Goal: Go to known website: Access a specific website the user already knows

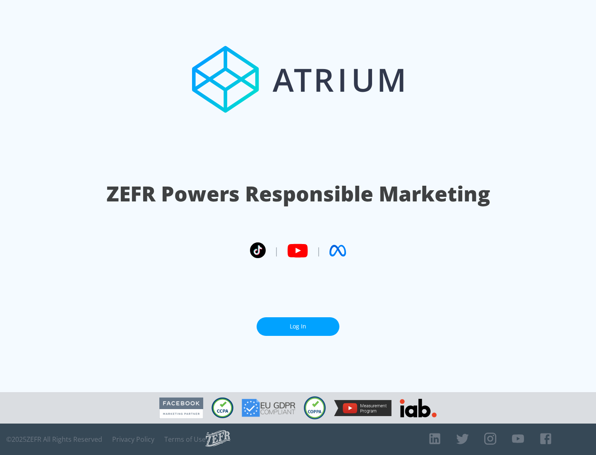
click at [298, 323] on link "Log In" at bounding box center [298, 327] width 83 height 19
